Goal: Find specific page/section: Find specific page/section

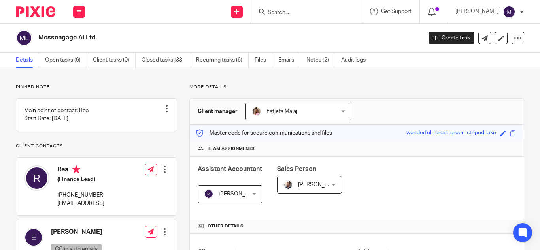
click at [290, 14] on input "Search" at bounding box center [302, 12] width 71 height 7
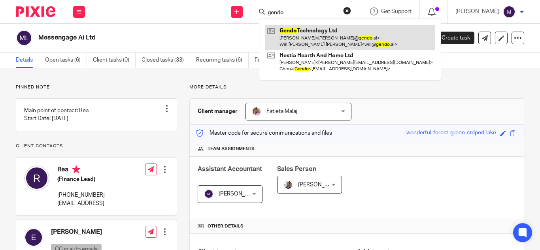
type input "gendo"
click at [312, 31] on link at bounding box center [350, 37] width 170 height 25
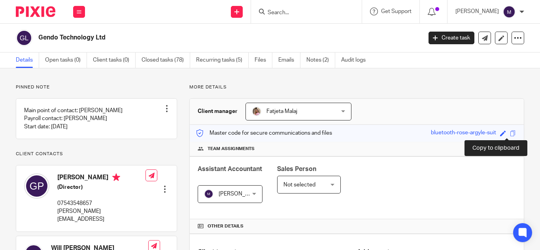
click at [510, 136] on span at bounding box center [513, 133] width 6 height 6
